Goal: Task Accomplishment & Management: Manage account settings

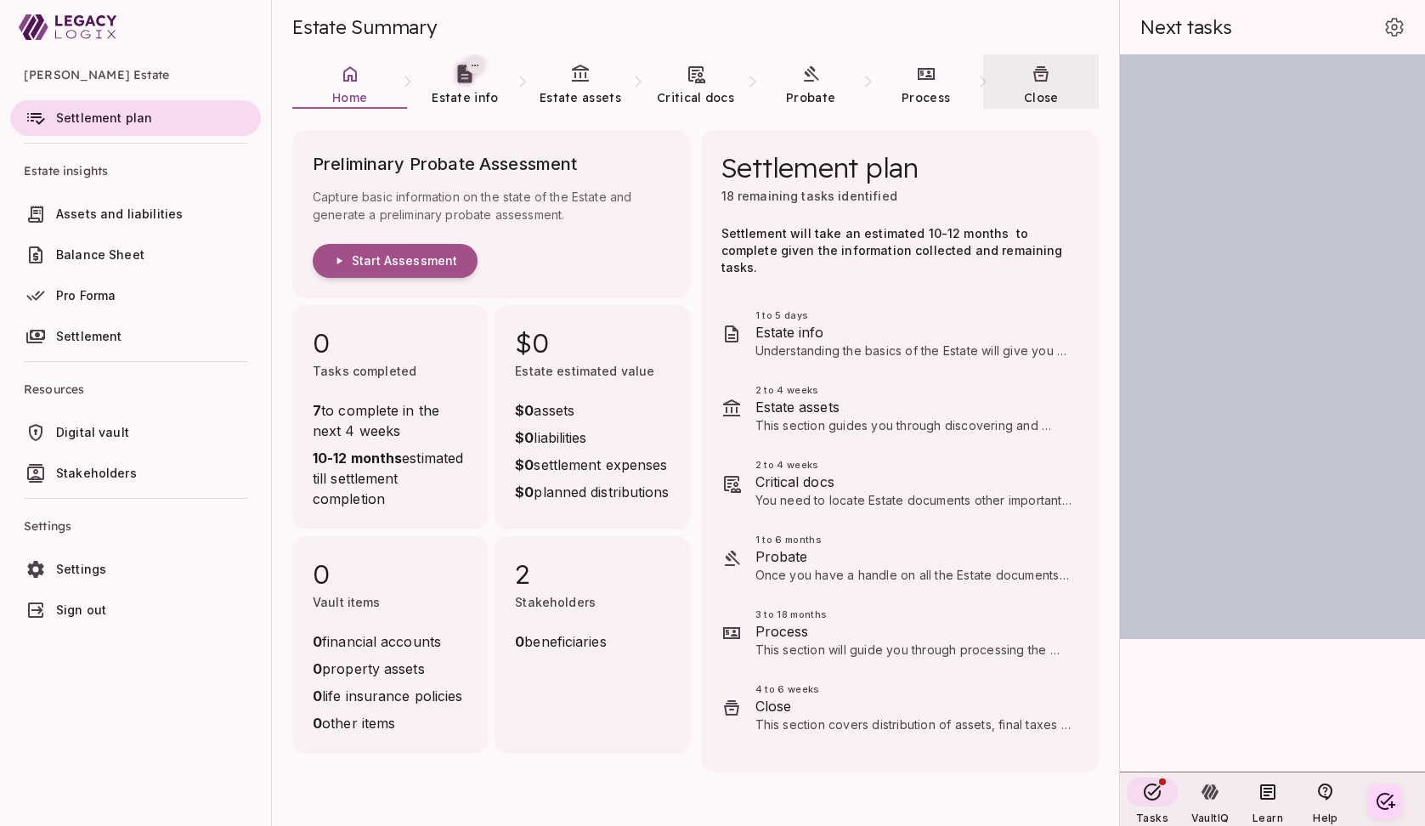
click at [1044, 83] on icon at bounding box center [1040, 74] width 20 height 20
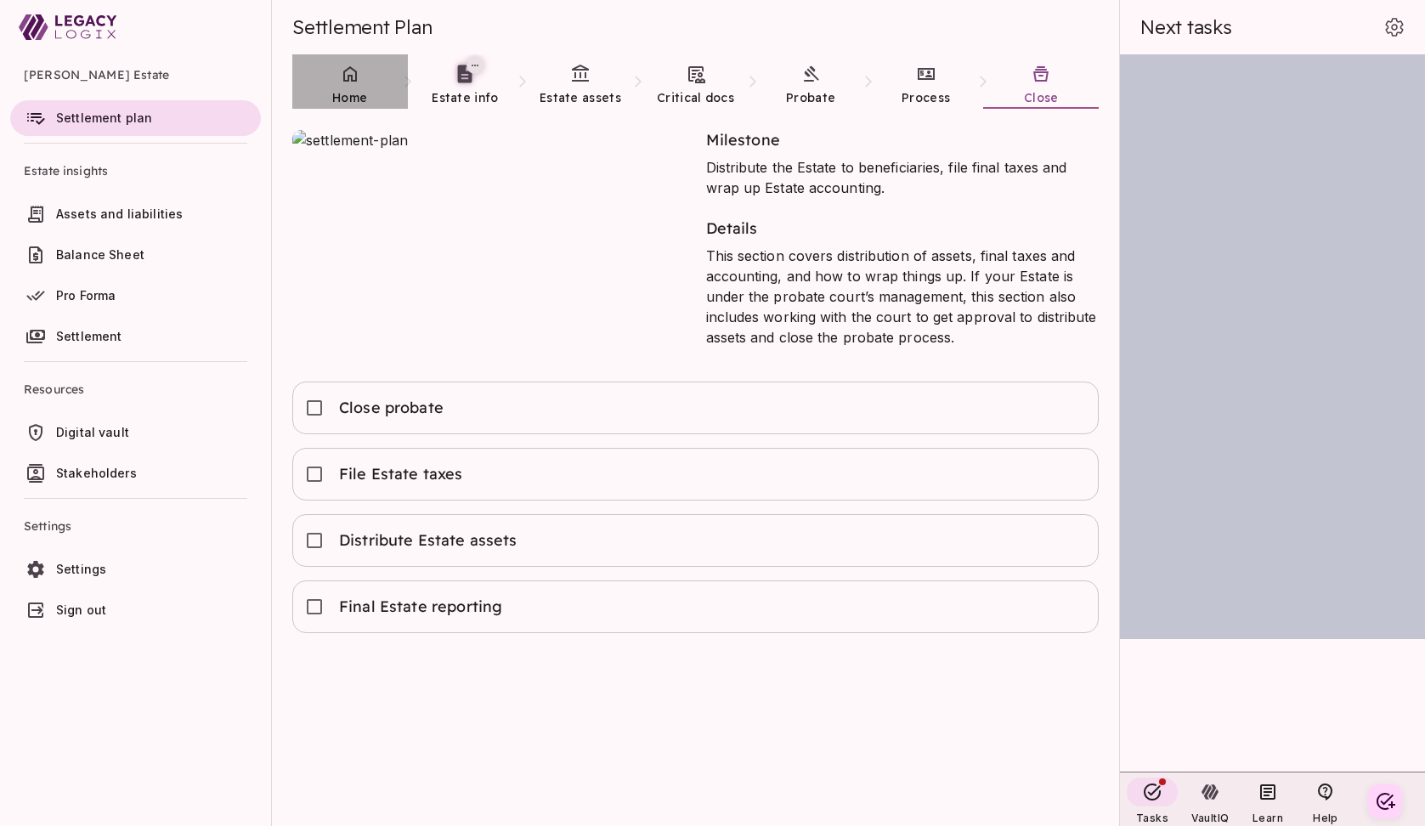
click at [350, 79] on icon at bounding box center [350, 74] width 20 height 20
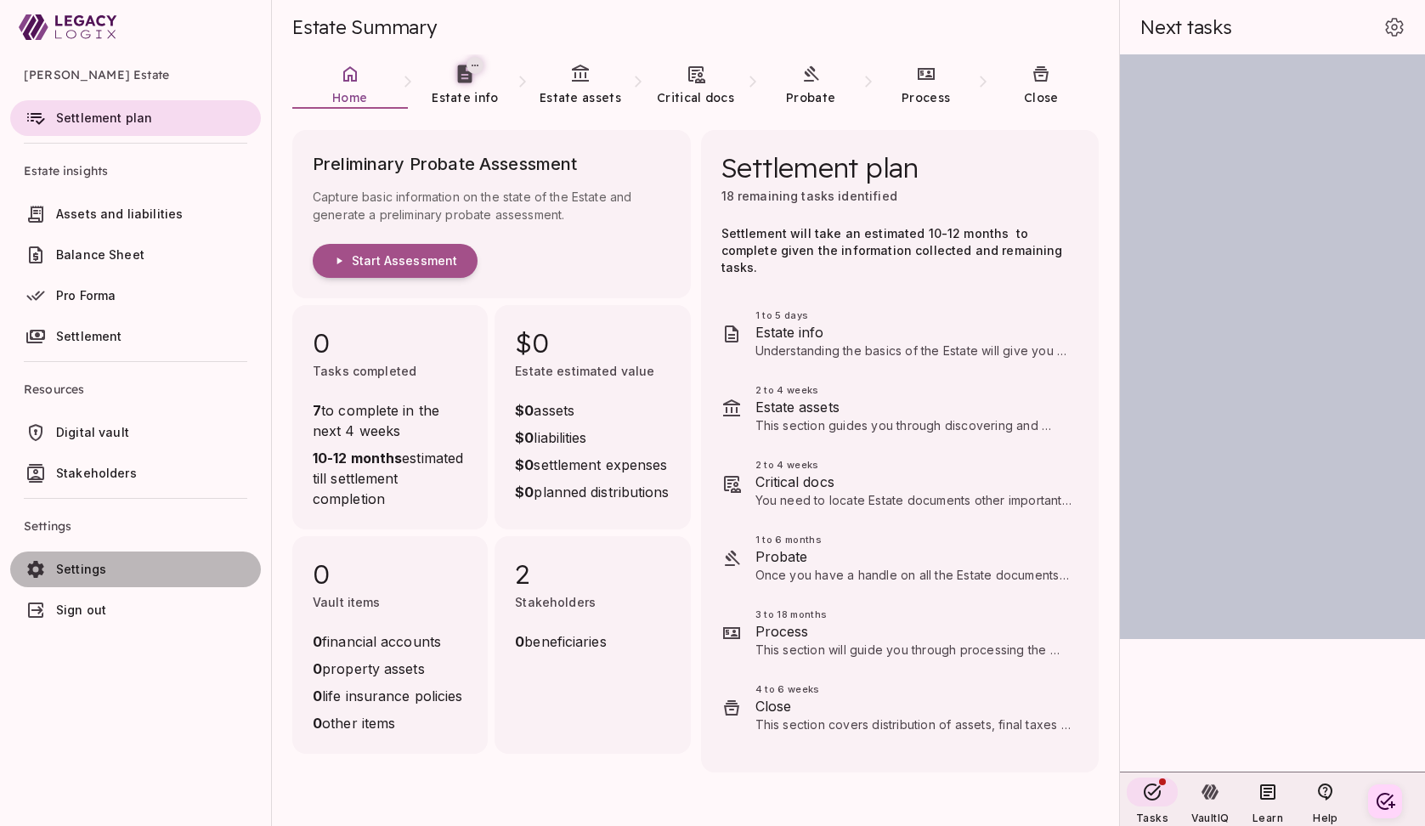
click at [116, 560] on link "Settings" at bounding box center [135, 569] width 251 height 36
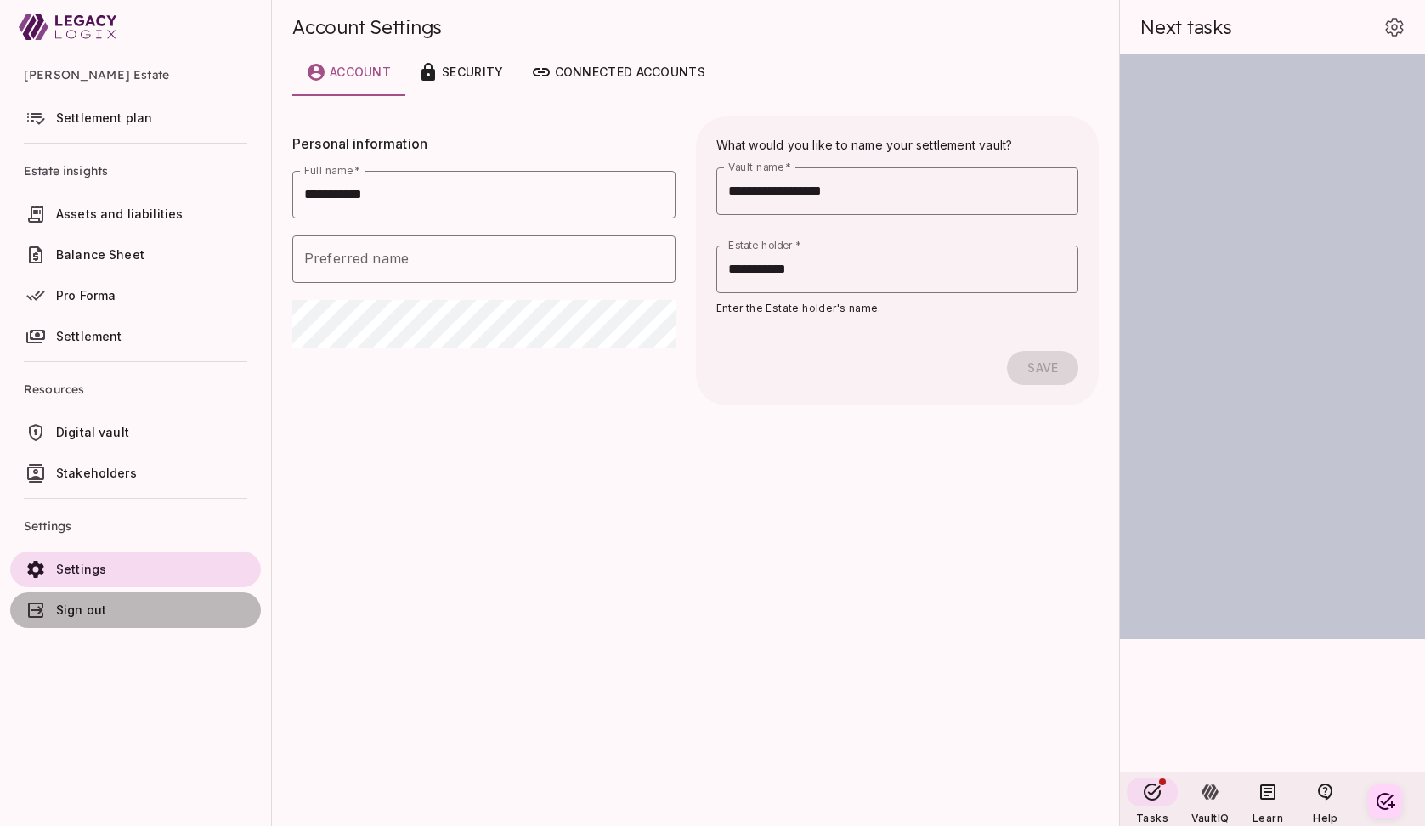
click at [143, 616] on span "Sign out" at bounding box center [155, 609] width 198 height 17
